Goal: Information Seeking & Learning: Understand process/instructions

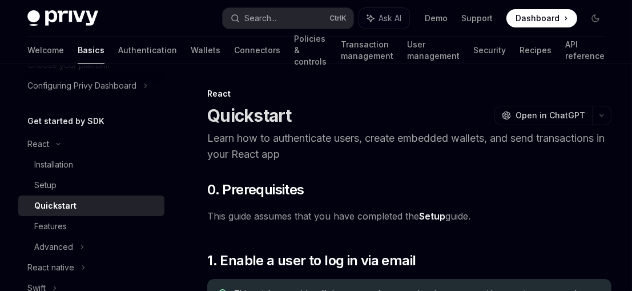
scroll to position [88, 0]
click at [35, 140] on div "React" at bounding box center [38, 144] width 22 height 14
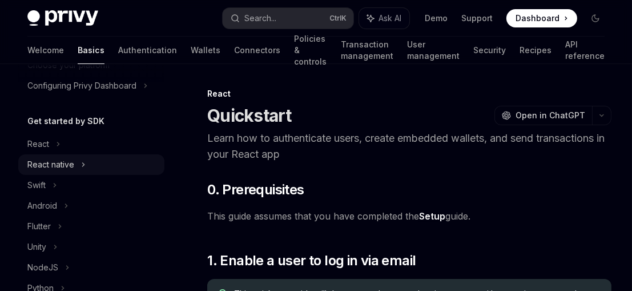
click at [51, 163] on div "React native" at bounding box center [50, 165] width 47 height 14
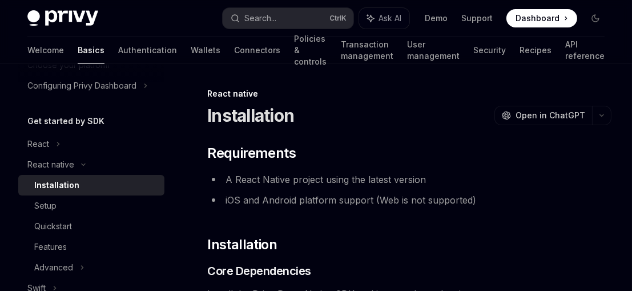
click at [58, 180] on div "Installation" at bounding box center [56, 185] width 45 height 14
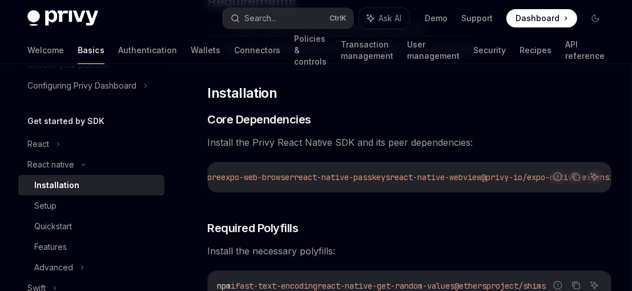
scroll to position [0, 613]
click at [573, 178] on icon "Copy the contents from the code block" at bounding box center [575, 176] width 9 height 9
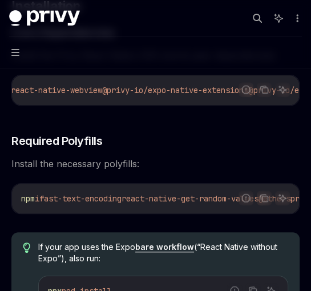
scroll to position [0, 103]
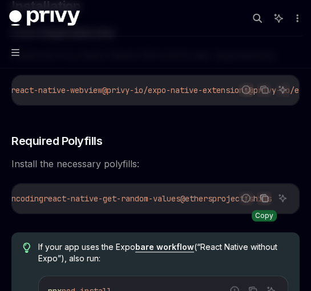
click at [261, 200] on icon "Copy the contents from the code block" at bounding box center [264, 197] width 6 height 5
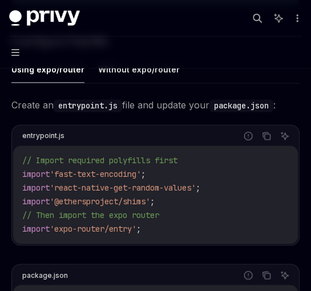
scroll to position [599, 0]
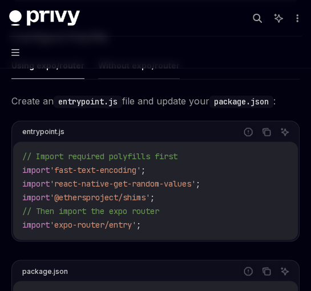
click at [117, 70] on button "Without expo/router" at bounding box center [139, 65] width 82 height 27
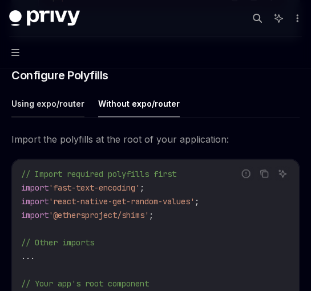
scroll to position [559, 0]
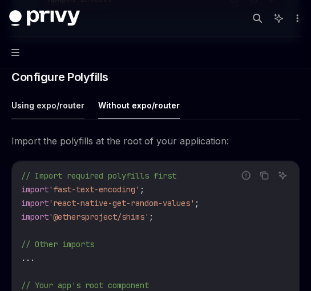
click at [47, 105] on button "Using expo/router" at bounding box center [47, 105] width 73 height 27
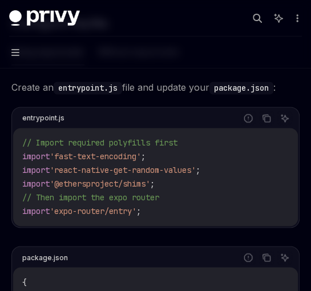
scroll to position [614, 0]
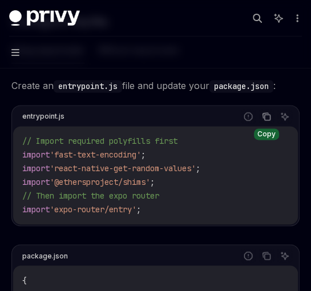
click at [267, 121] on icon "Copy the contents from the code block" at bounding box center [266, 116] width 9 height 9
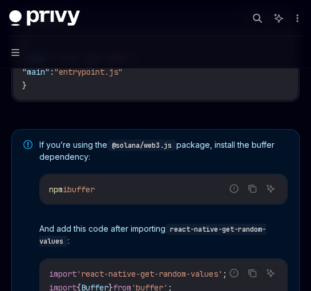
scroll to position [851, 0]
click at [251, 191] on icon "Copy the contents from the code block" at bounding box center [252, 188] width 9 height 9
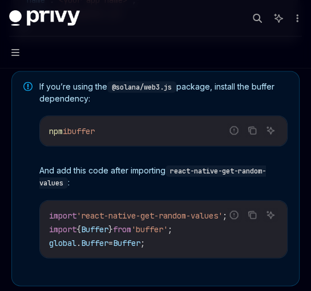
scroll to position [910, 0]
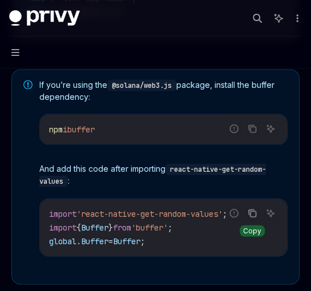
click at [249, 218] on icon "Copy the contents from the code block" at bounding box center [252, 213] width 9 height 9
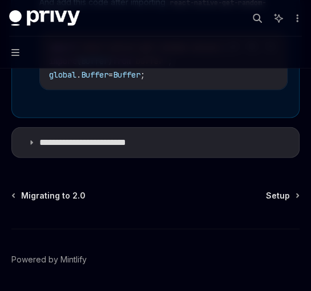
scroll to position [1079, 0]
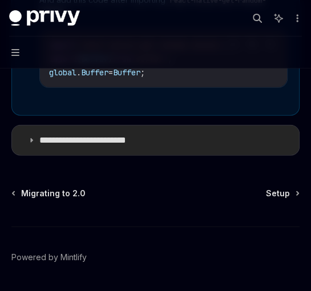
click at [35, 143] on summary "**********" at bounding box center [155, 141] width 287 height 30
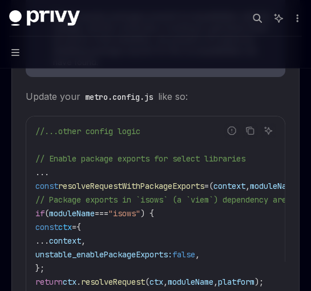
scroll to position [1483, 0]
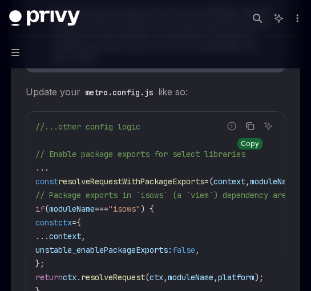
click at [257, 126] on button "Copy the contents from the code block" at bounding box center [250, 126] width 15 height 15
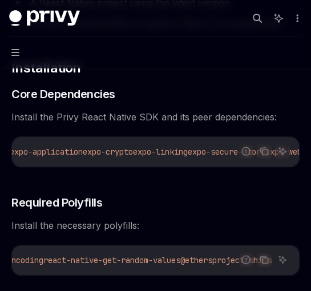
scroll to position [0, 0]
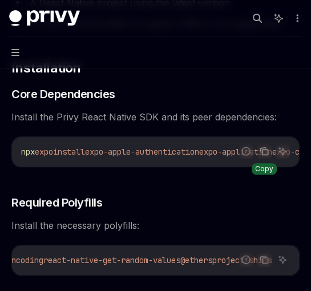
click at [267, 149] on icon "Copy the contents from the code block" at bounding box center [264, 151] width 9 height 9
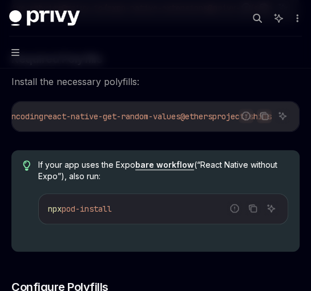
scroll to position [366, 0]
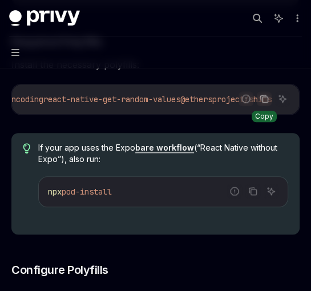
click at [266, 100] on icon "Copy the contents from the code block" at bounding box center [264, 98] width 9 height 9
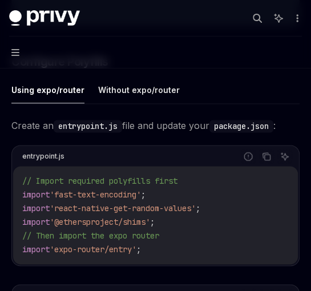
scroll to position [577, 0]
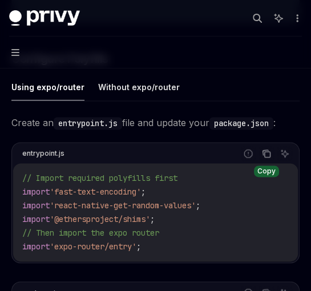
click at [260, 160] on button "Copy the contents from the code block" at bounding box center [266, 153] width 15 height 15
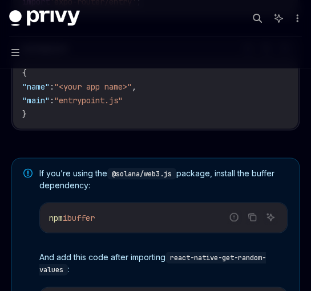
scroll to position [871, 0]
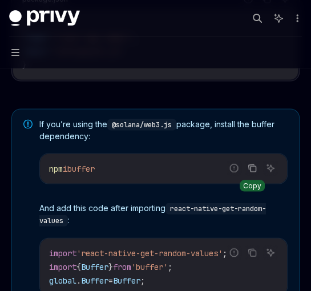
click at [254, 176] on button "Copy the contents from the code block" at bounding box center [252, 168] width 15 height 15
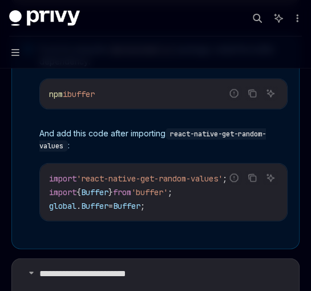
scroll to position [950, 0]
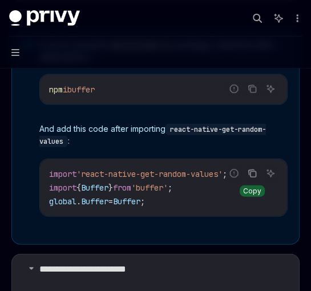
click at [253, 175] on icon "Copy the contents from the code block" at bounding box center [254, 175] width 6 height 6
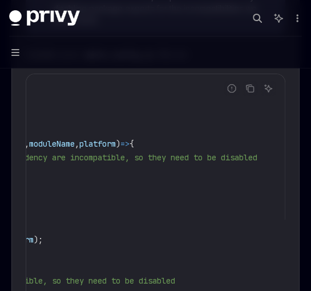
scroll to position [0, 0]
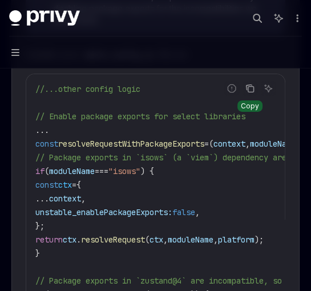
click at [250, 88] on icon "Copy the contents from the code block" at bounding box center [251, 89] width 6 height 6
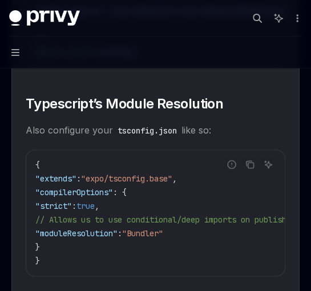
scroll to position [2216, 0]
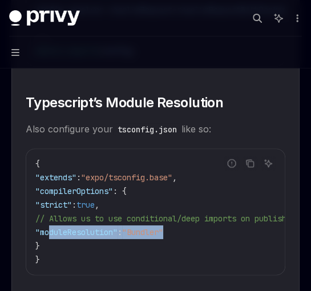
drag, startPoint x: 195, startPoint y: 235, endPoint x: 50, endPoint y: 233, distance: 144.4
click at [50, 233] on code "{ "extends" : "expo/tsconfig.base" , "compilerOptions" : { "strict" : true , //…" at bounding box center [199, 212] width 329 height 110
copy span ""moduleResolution" : "Bundler""
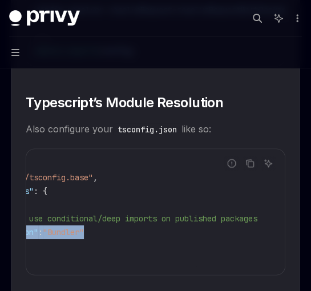
scroll to position [0, 0]
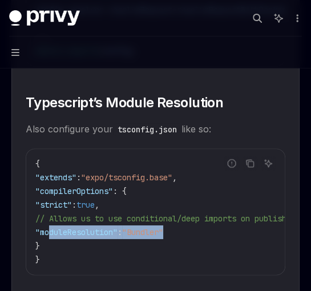
click at [199, 236] on code "{ "extends" : "expo/tsconfig.base" , "compilerOptions" : { "strict" : true , //…" at bounding box center [199, 212] width 329 height 110
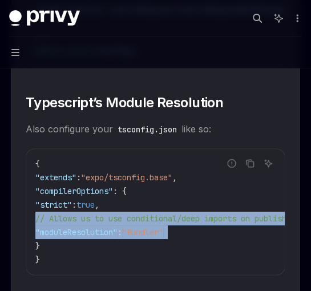
drag, startPoint x: 199, startPoint y: 236, endPoint x: 44, endPoint y: 225, distance: 155.1
click at [44, 225] on code "{ "extends" : "expo/tsconfig.base" , "compilerOptions" : { "strict" : true , //…" at bounding box center [199, 212] width 329 height 110
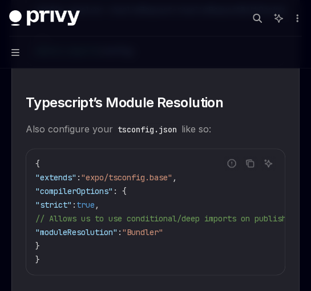
click at [137, 215] on code "{ "extends" : "expo/tsconfig.base" , "compilerOptions" : { "strict" : true , //…" at bounding box center [199, 212] width 329 height 110
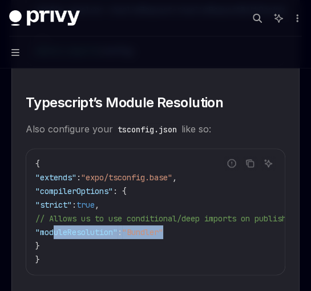
drag, startPoint x: 196, startPoint y: 232, endPoint x: 54, endPoint y: 234, distance: 142.2
click at [54, 234] on code "{ "extends" : "expo/tsconfig.base" , "compilerOptions" : { "strict" : true , //…" at bounding box center [199, 212] width 329 height 110
copy span ""moduleResolution" : "Bundler""
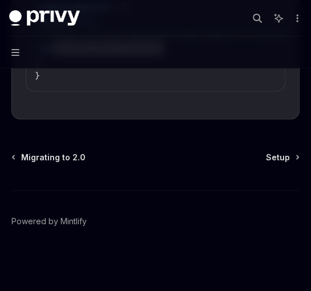
scroll to position [2409, 0]
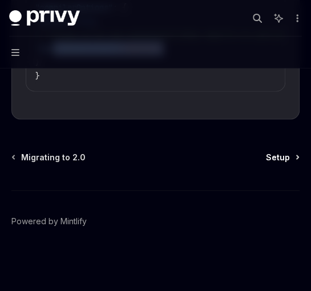
click at [284, 155] on span "Setup" at bounding box center [278, 156] width 24 height 11
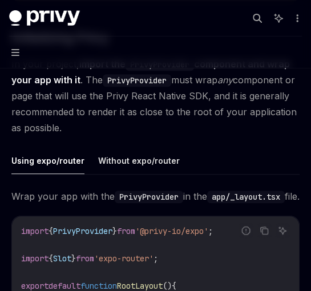
scroll to position [296, 0]
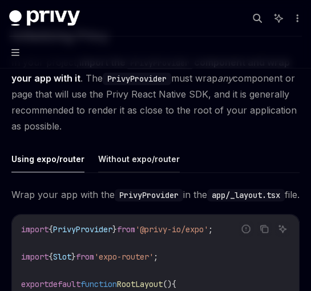
click at [118, 158] on button "Without expo/router" at bounding box center [139, 159] width 82 height 27
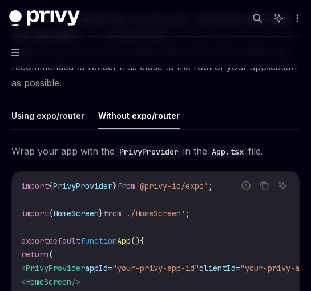
scroll to position [336, 0]
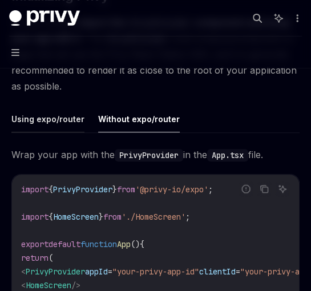
click at [54, 120] on button "Using expo/router" at bounding box center [47, 119] width 73 height 27
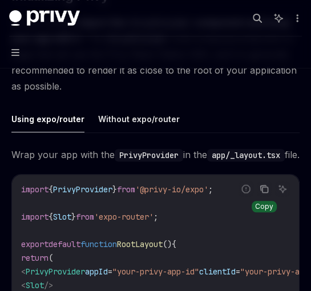
click at [261, 196] on button "Copy the contents from the code block" at bounding box center [264, 189] width 15 height 15
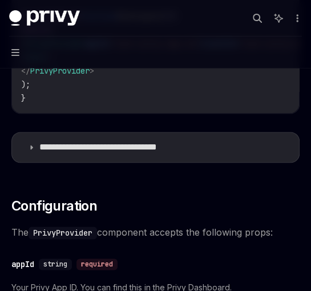
scroll to position [567, 0]
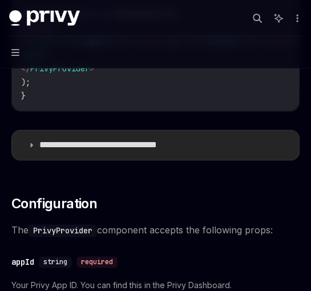
click at [26, 160] on summary "**********" at bounding box center [155, 145] width 287 height 30
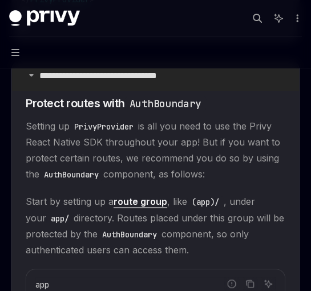
scroll to position [636, 0]
click at [36, 91] on summary "**********" at bounding box center [155, 76] width 287 height 30
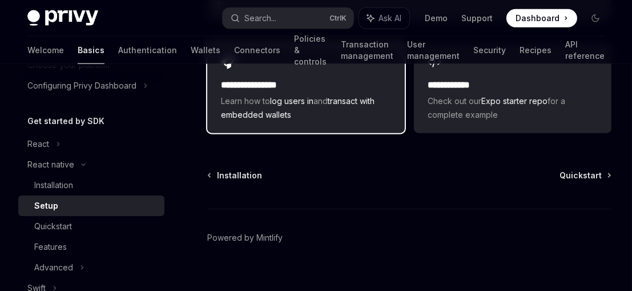
scroll to position [1270, 0]
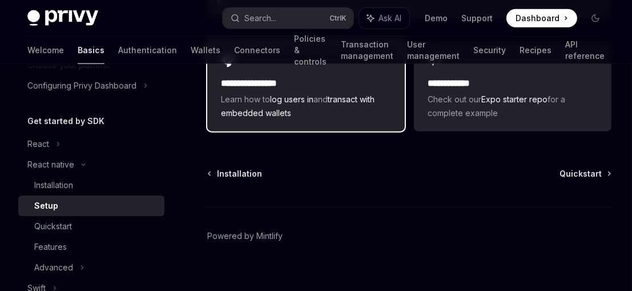
click at [296, 97] on span "Learn how to log users in and transact with embedded wallets" at bounding box center [306, 105] width 170 height 27
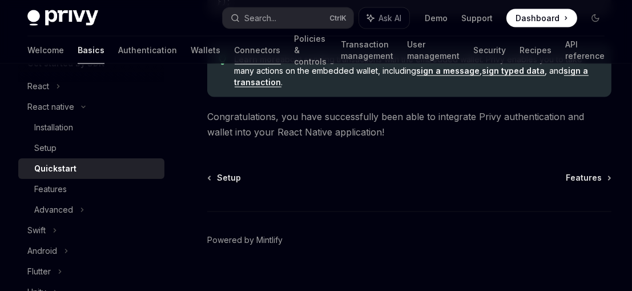
scroll to position [146, 0]
click at [72, 188] on div "Features" at bounding box center [95, 189] width 123 height 14
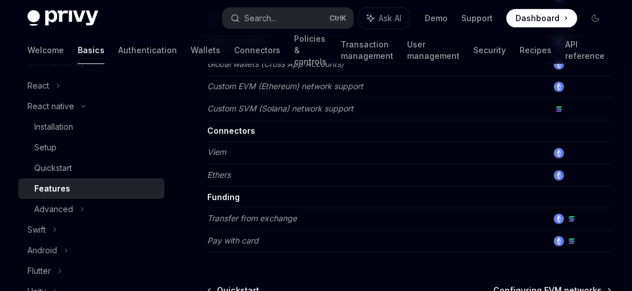
scroll to position [759, 0]
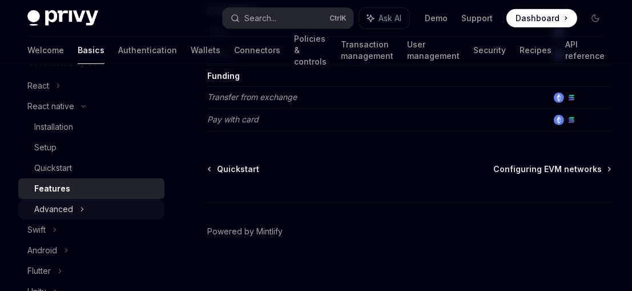
click at [67, 210] on div "Advanced" at bounding box center [53, 209] width 39 height 14
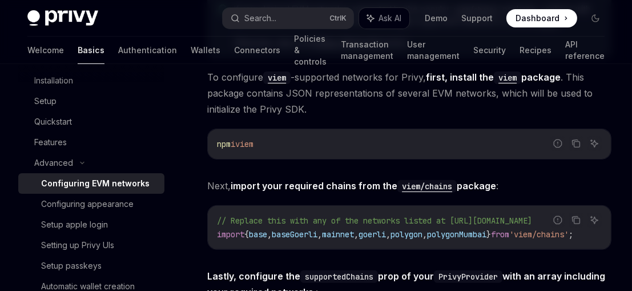
scroll to position [340, 0]
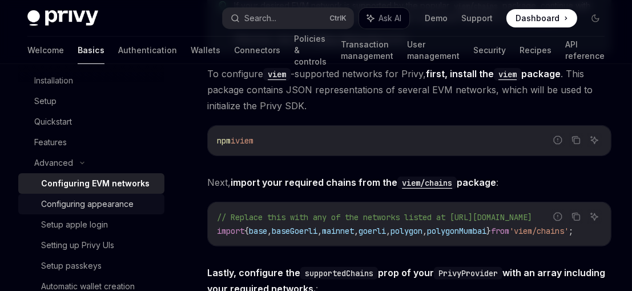
click at [100, 202] on div "Configuring appearance" at bounding box center [87, 204] width 92 height 14
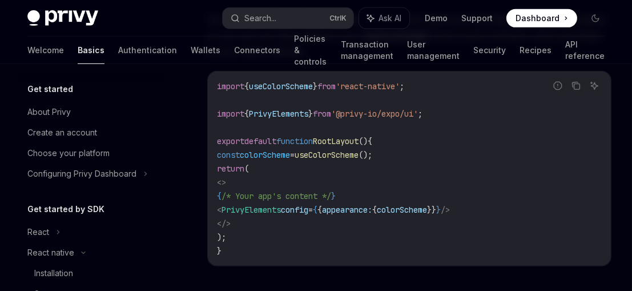
scroll to position [1, 0]
click at [413, 53] on link "User management" at bounding box center [433, 50] width 53 height 27
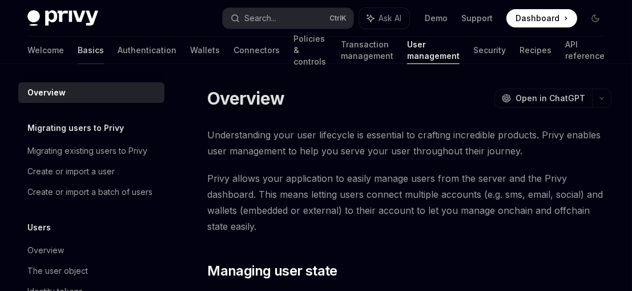
click at [78, 52] on link "Basics" at bounding box center [91, 50] width 26 height 27
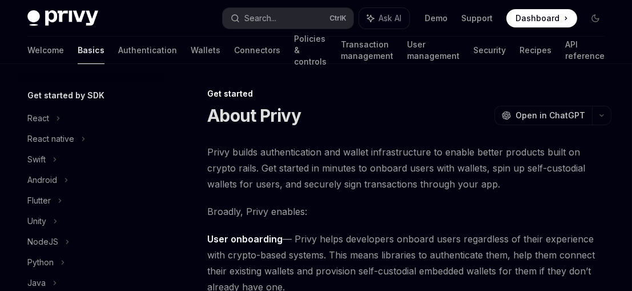
scroll to position [114, 0]
click at [57, 142] on div "React native" at bounding box center [50, 139] width 47 height 14
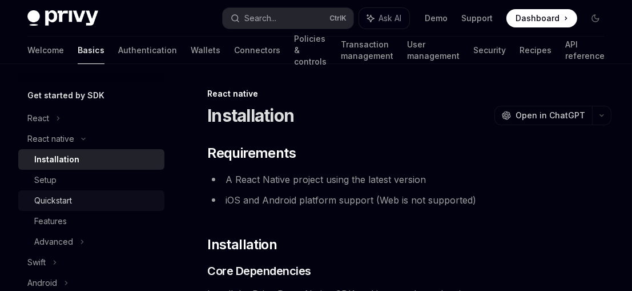
click at [62, 203] on div "Quickstart" at bounding box center [53, 201] width 38 height 14
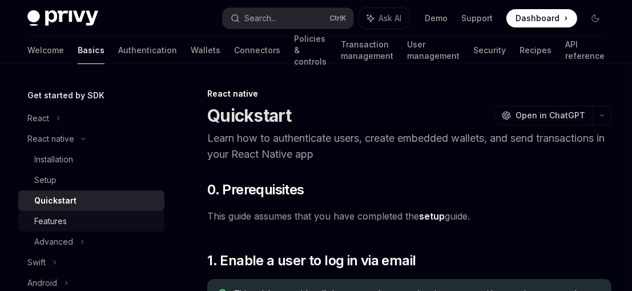
click at [62, 215] on div "Features" at bounding box center [50, 221] width 33 height 14
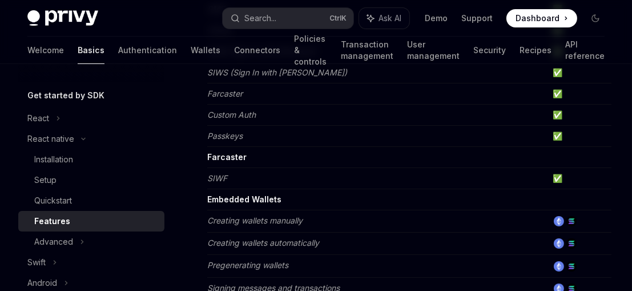
scroll to position [237, 0]
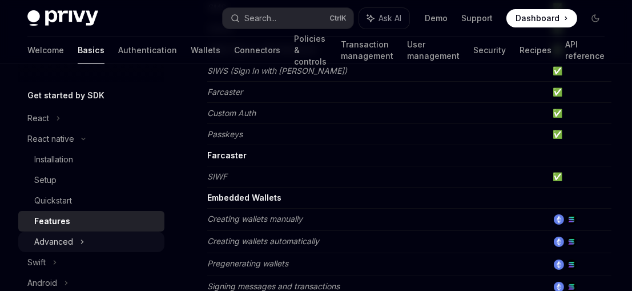
click at [46, 231] on div "Advanced" at bounding box center [91, 241] width 146 height 21
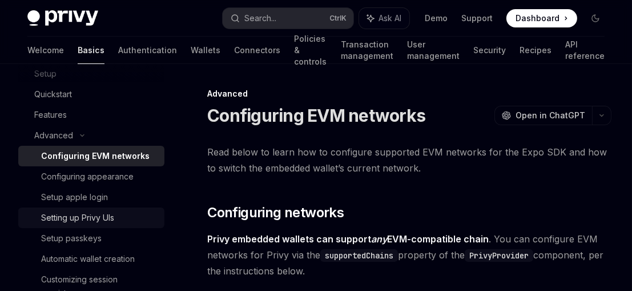
scroll to position [223, 0]
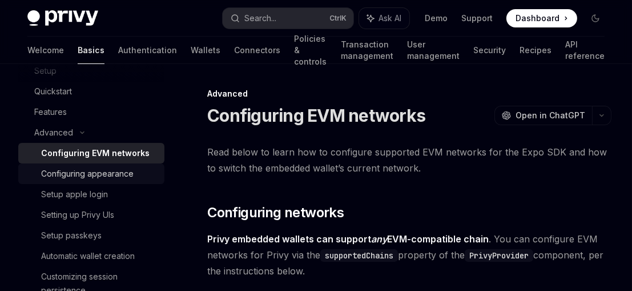
click at [77, 182] on link "Configuring appearance" at bounding box center [91, 173] width 146 height 21
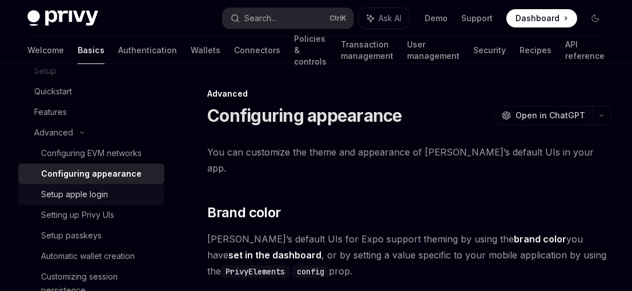
click at [76, 190] on div "Setup apple login" at bounding box center [74, 194] width 67 height 14
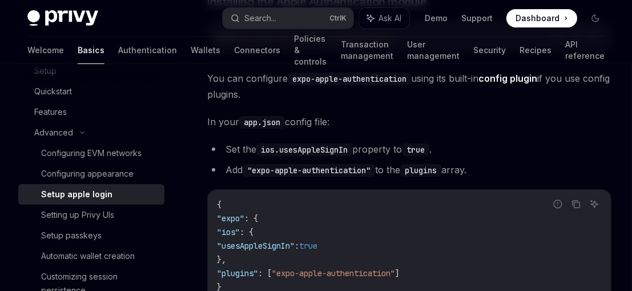
scroll to position [311, 0]
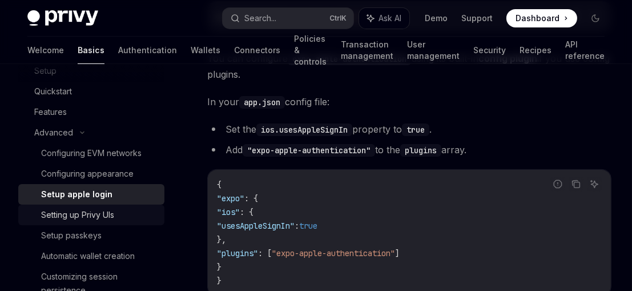
click at [106, 216] on div "Setting up Privy UIs" at bounding box center [77, 215] width 73 height 14
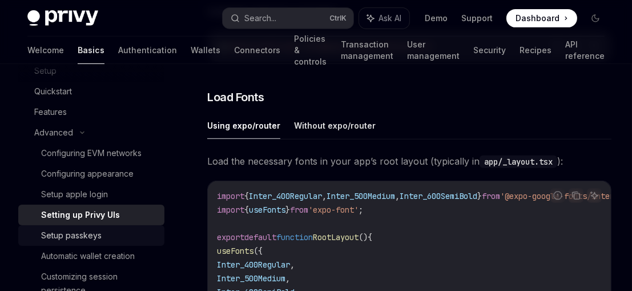
scroll to position [498, 0]
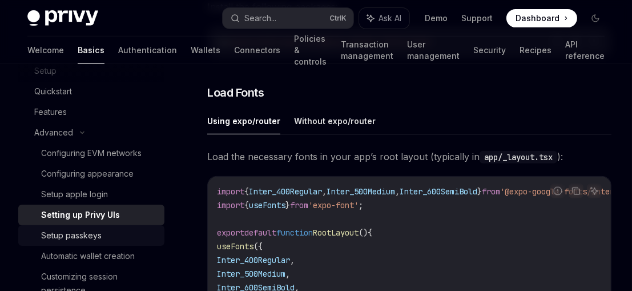
click at [73, 236] on div "Setup passkeys" at bounding box center [71, 235] width 61 height 14
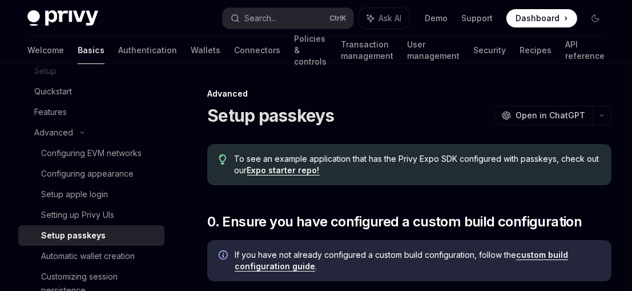
click at [73, 236] on div "Setup passkeys" at bounding box center [73, 235] width 65 height 14
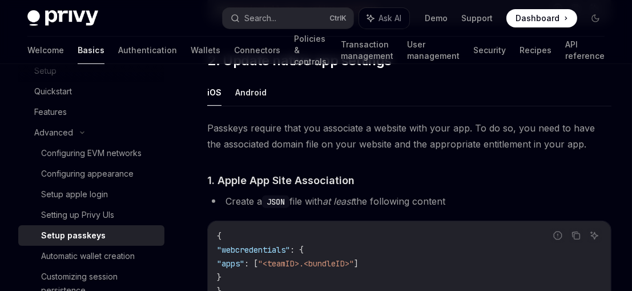
scroll to position [343, 0]
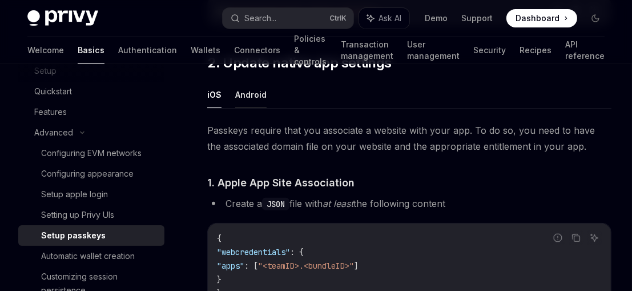
click at [252, 93] on button "Android" at bounding box center [250, 94] width 31 height 27
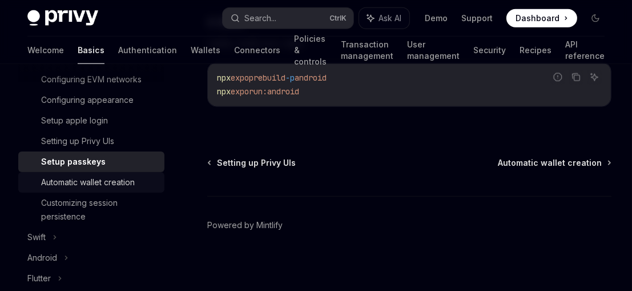
scroll to position [297, 0]
click at [102, 181] on div "Automatic wallet creation" at bounding box center [88, 182] width 94 height 14
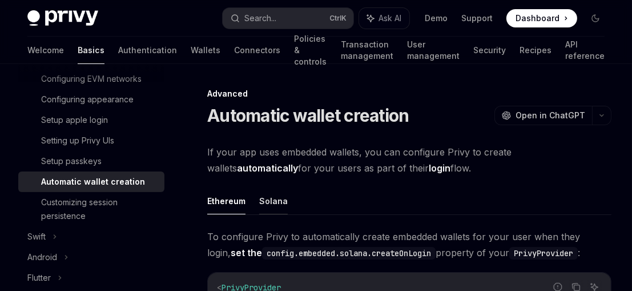
click at [268, 195] on button "Solana" at bounding box center [273, 200] width 29 height 27
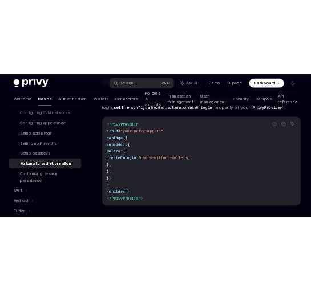
scroll to position [185, 0]
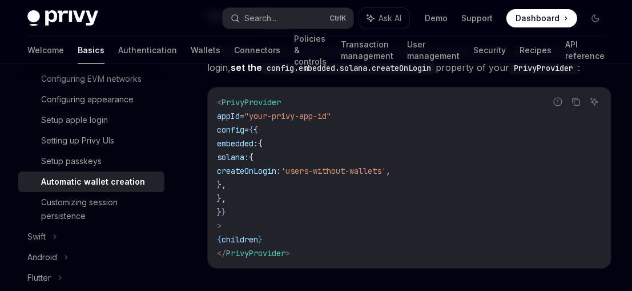
drag, startPoint x: 233, startPoint y: 116, endPoint x: 269, endPoint y: 182, distance: 74.9
click at [269, 182] on code "< PrivyProvider appId = "your-privy-app-id" config = { { embedded: { solana: { …" at bounding box center [409, 177] width 385 height 164
click at [279, 122] on code "< PrivyProvider appId = "your-privy-app-id" config = { { embedded: { solana: { …" at bounding box center [409, 177] width 385 height 164
click at [247, 211] on code "< PrivyProvider appId = "your-privy-app-id" config = { { embedded: { solana: { …" at bounding box center [409, 177] width 385 height 164
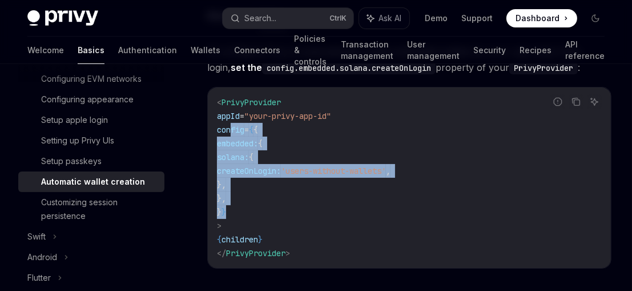
drag, startPoint x: 247, startPoint y: 211, endPoint x: 231, endPoint y: 131, distance: 81.4
click at [231, 131] on code "< PrivyProvider appId = "your-privy-app-id" config = { { embedded: { solana: { …" at bounding box center [409, 177] width 385 height 164
copy code "config = { { embedded: { solana: { createOnLogin: 'users-without-wallets' , }, …"
type textarea "*"
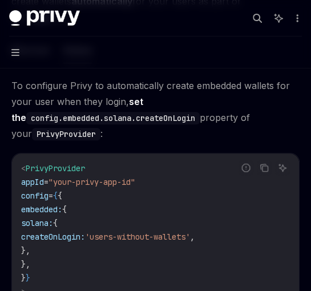
scroll to position [198, 0]
